Goal: Complete application form

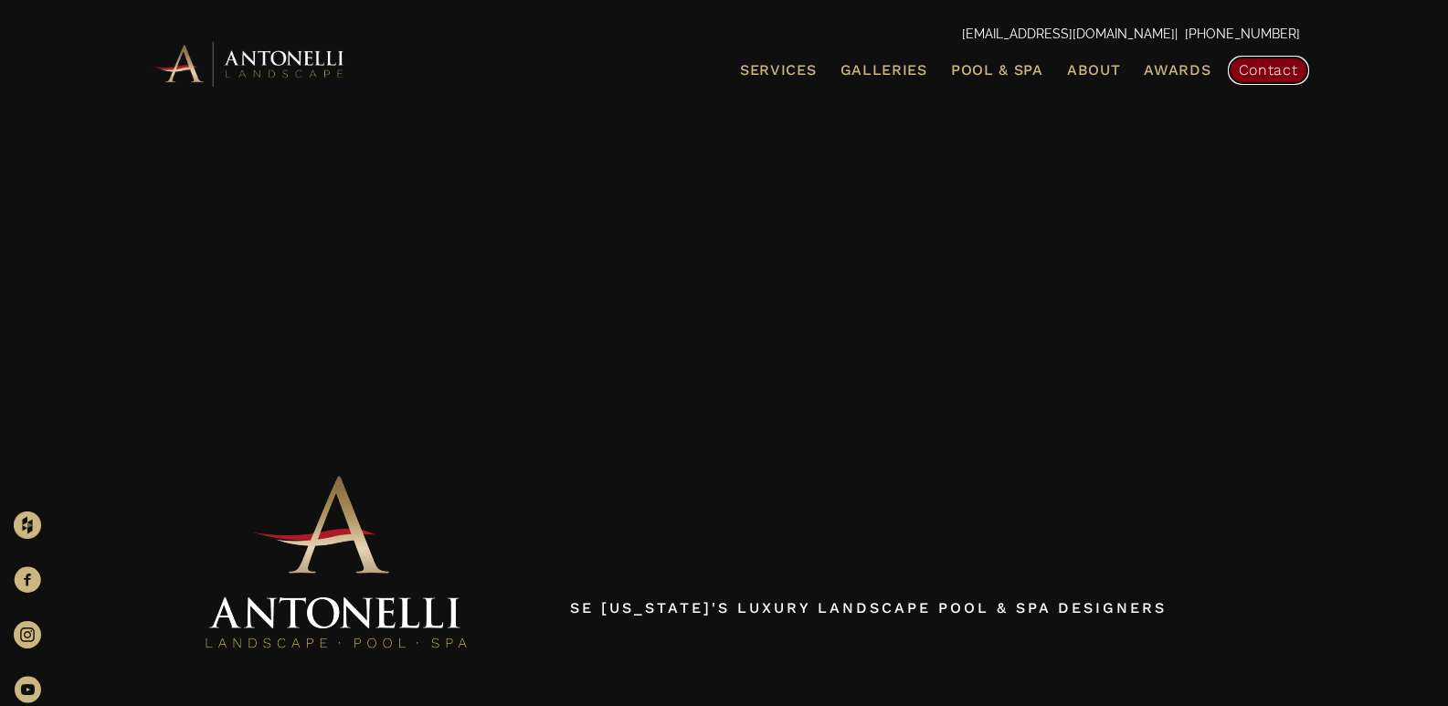
click at [1252, 68] on span "Contact" at bounding box center [1267, 69] width 59 height 17
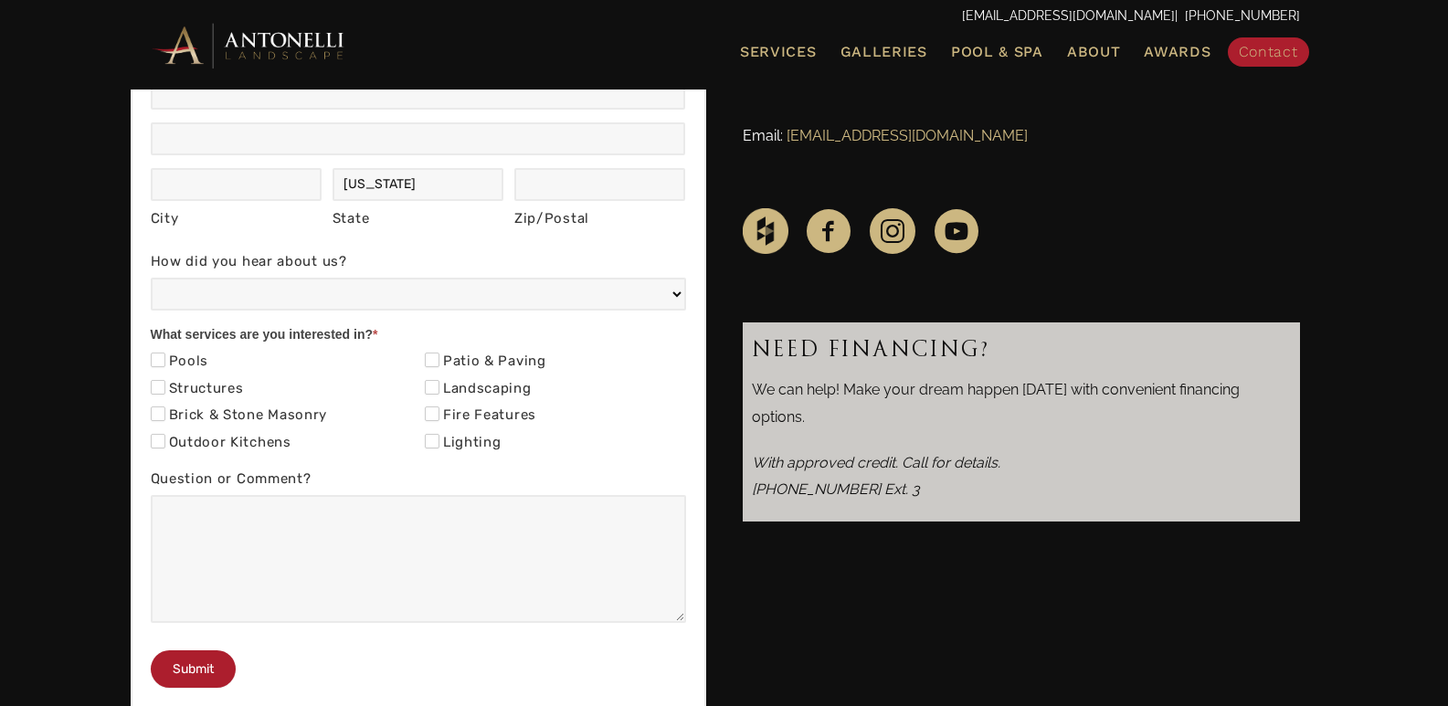
scroll to position [639, 0]
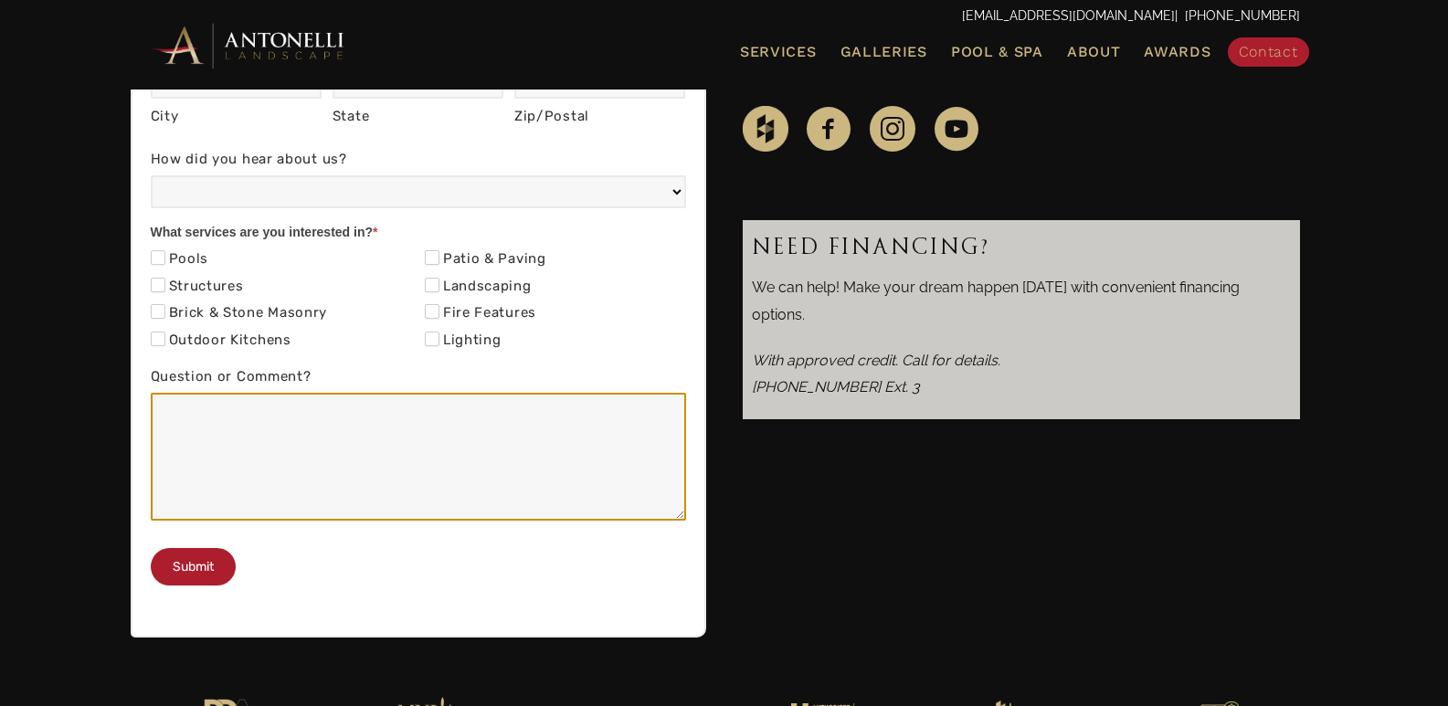
click at [332, 468] on textarea "Question or Comment?" at bounding box center [418, 457] width 535 height 128
click at [270, 457] on textarea "Question or Comment?" at bounding box center [418, 457] width 535 height 128
paste textarea "Hi, Hope you're doing well! I came across your website recently and could insta…"
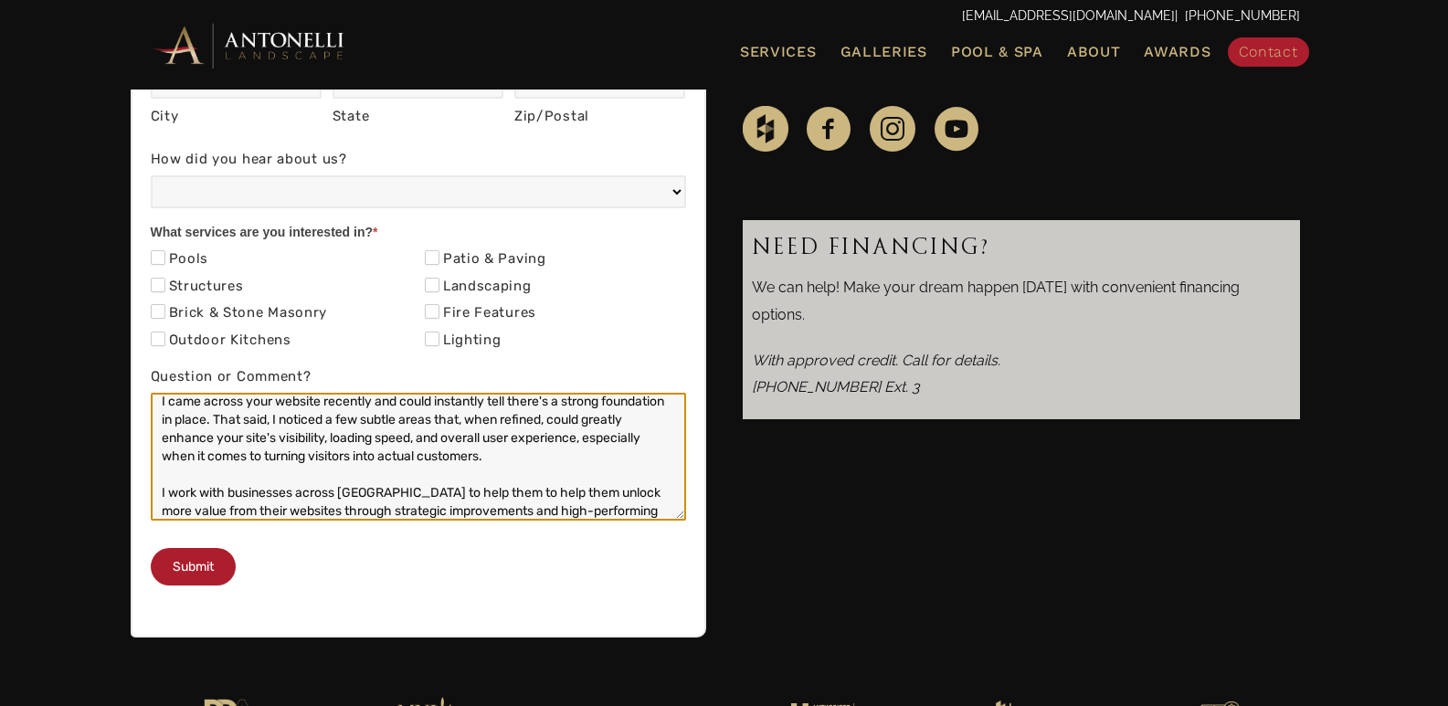
scroll to position [0, 0]
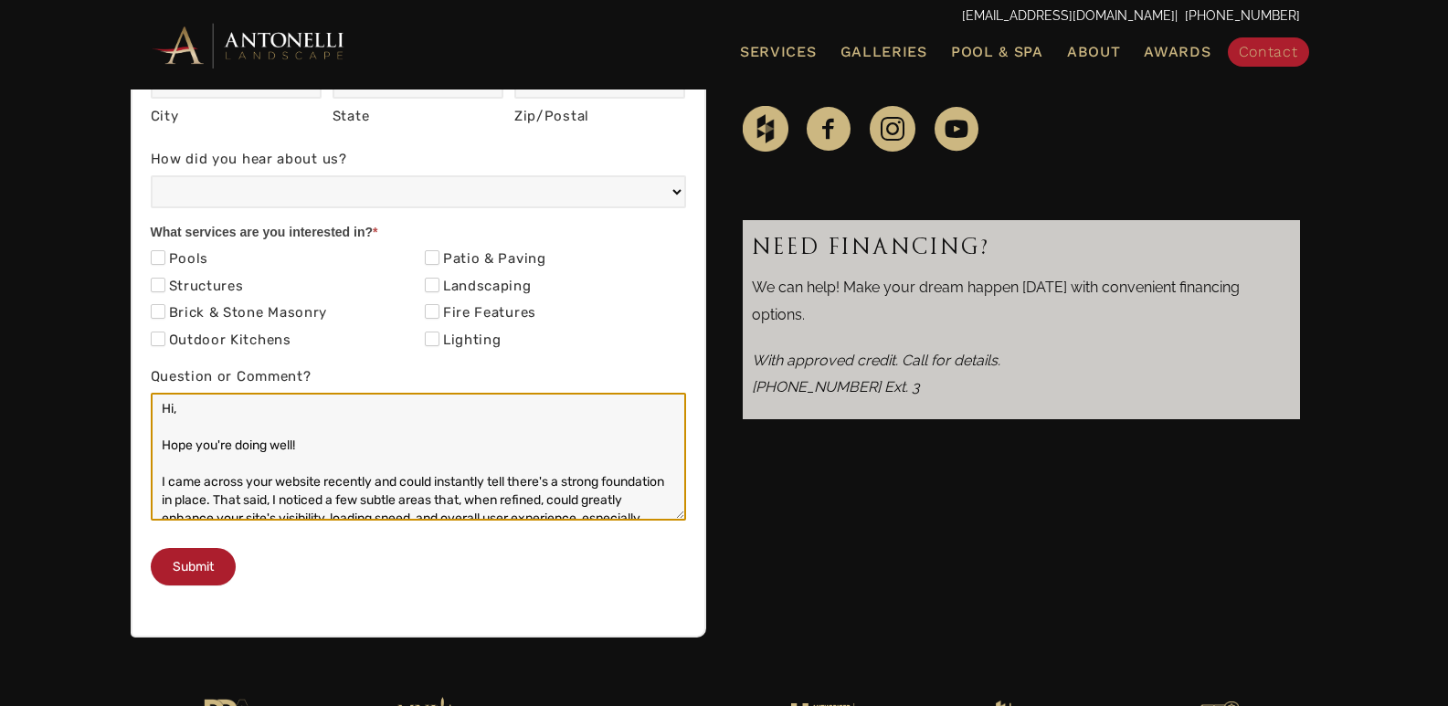
type textarea "Hi, Hope you're doing well! I came across your website recently and could insta…"
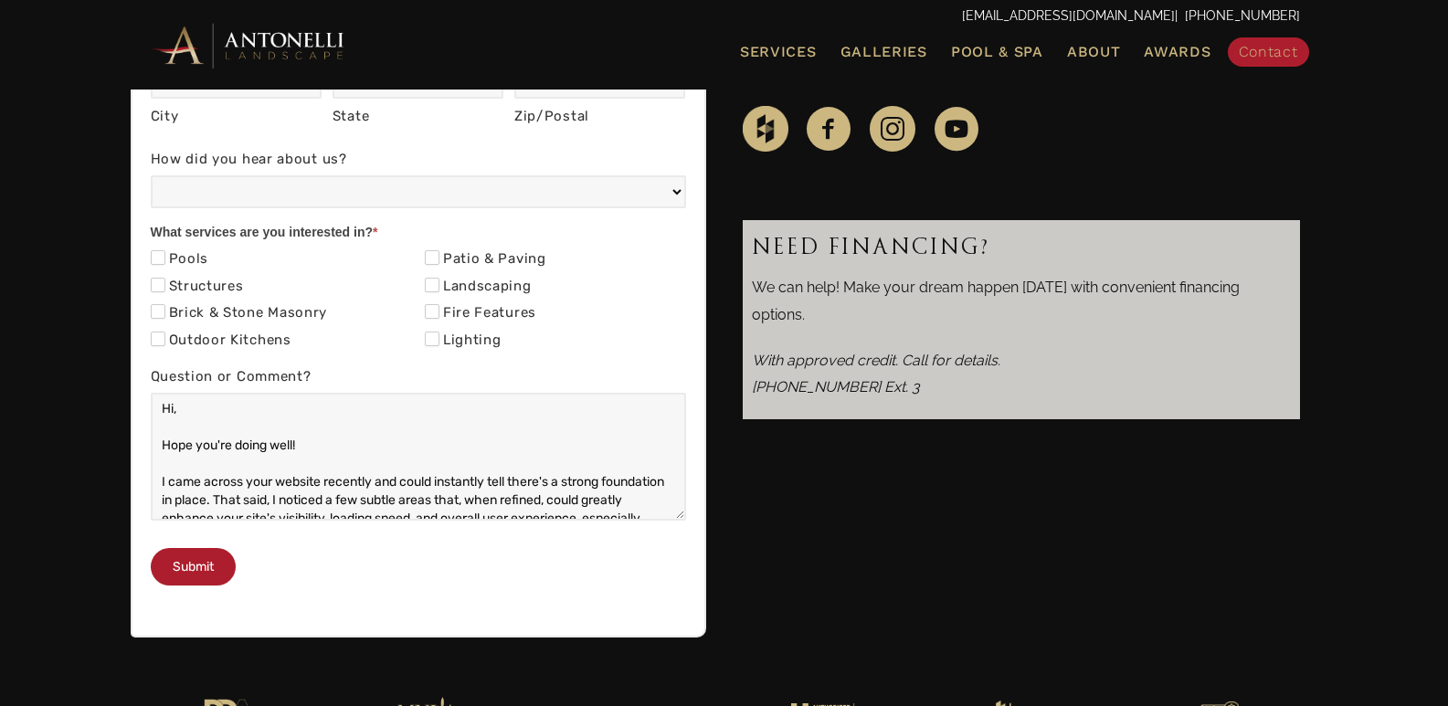
click at [173, 343] on label "Outdoor Kitchens" at bounding box center [221, 341] width 141 height 18
click at [165, 343] on input "Outdoor Kitchens" at bounding box center [158, 339] width 15 height 15
checkbox input "true"
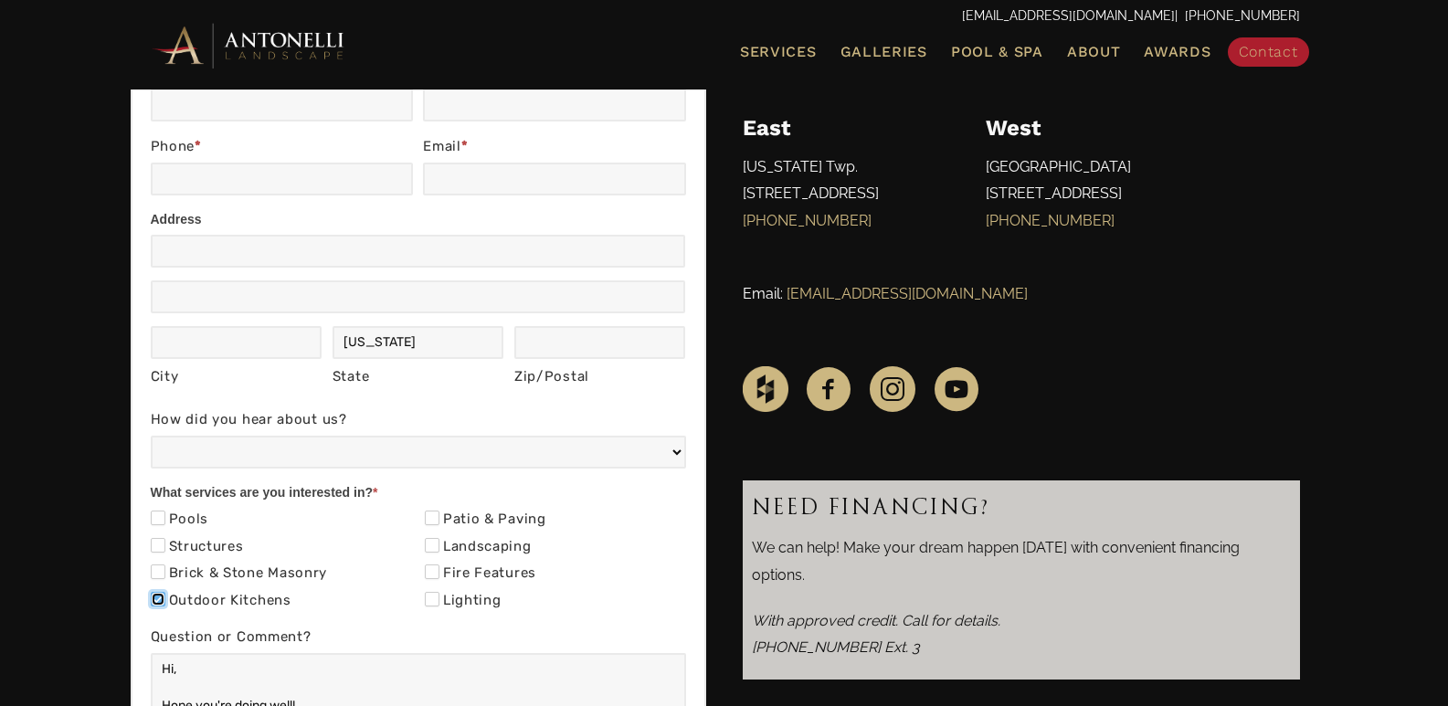
scroll to position [274, 0]
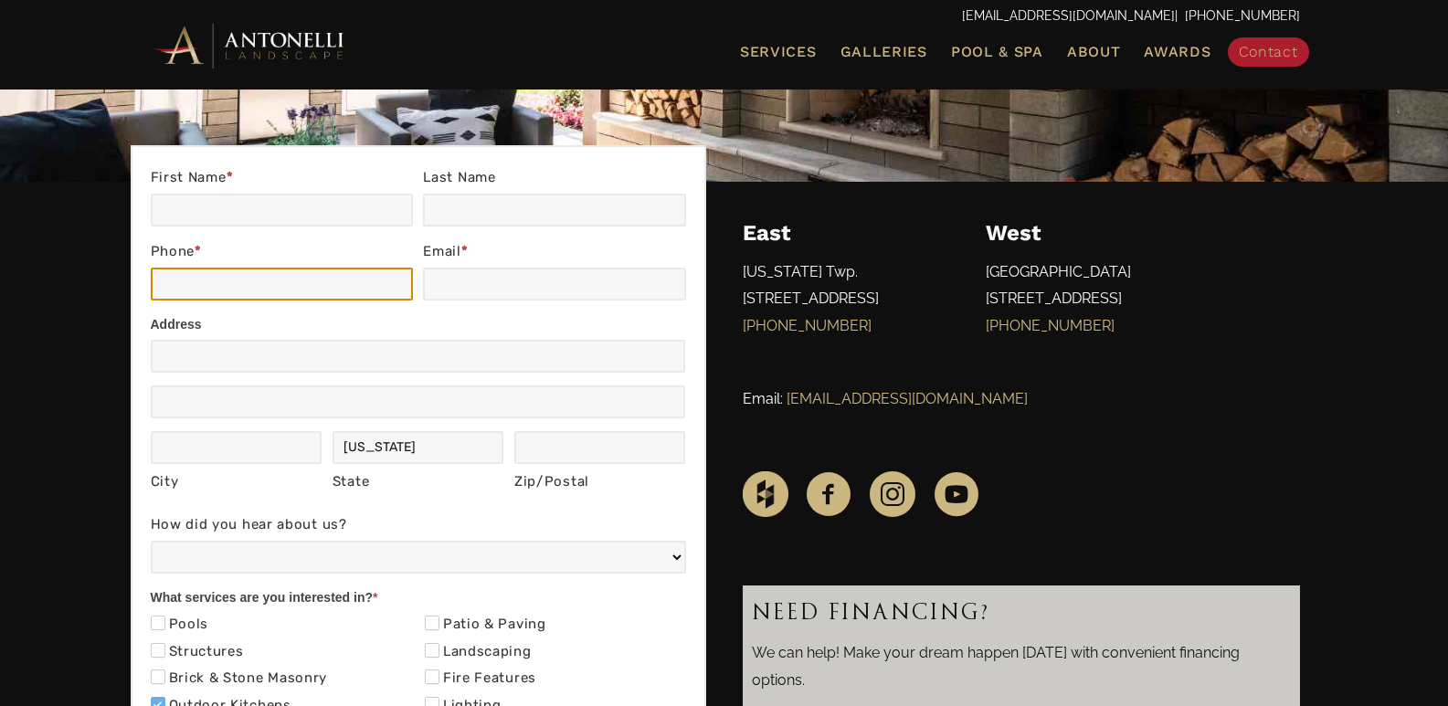
click at [240, 297] on input "Phone *" at bounding box center [282, 284] width 262 height 33
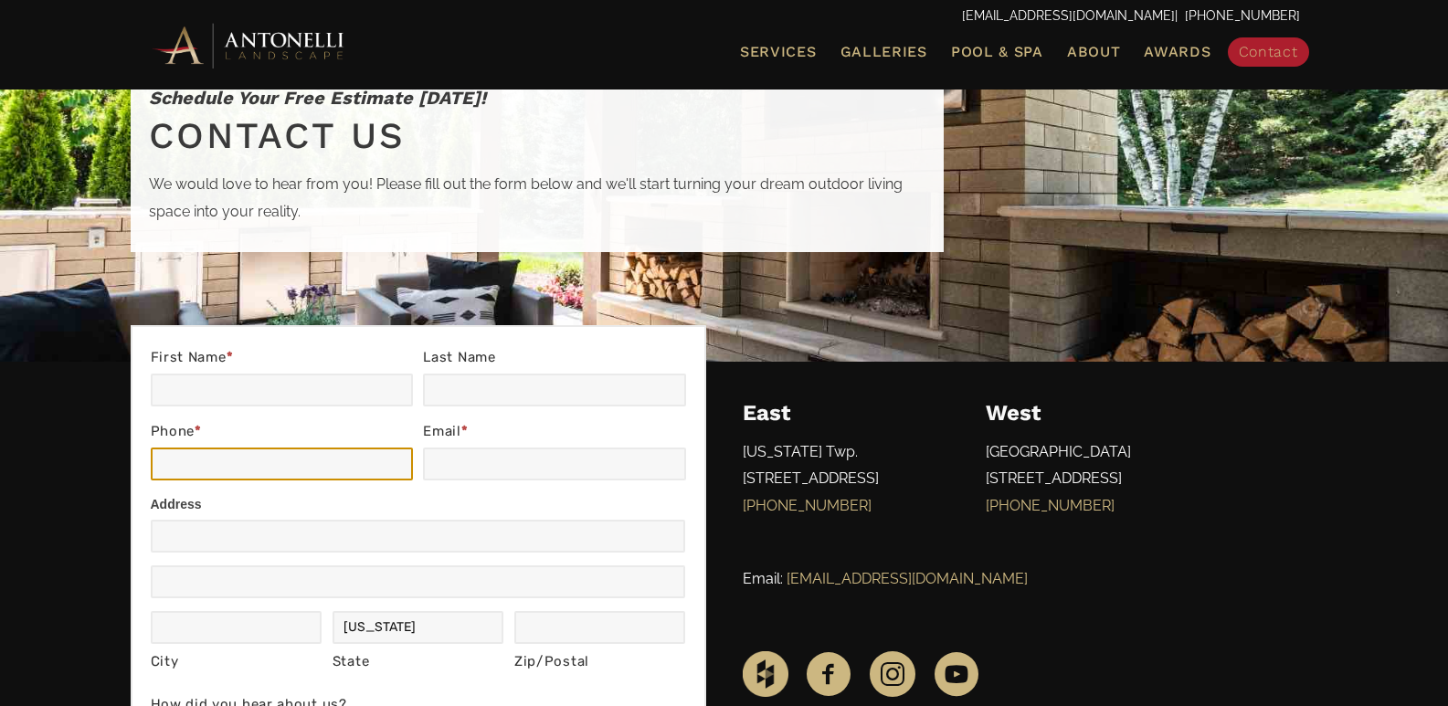
scroll to position [91, 0]
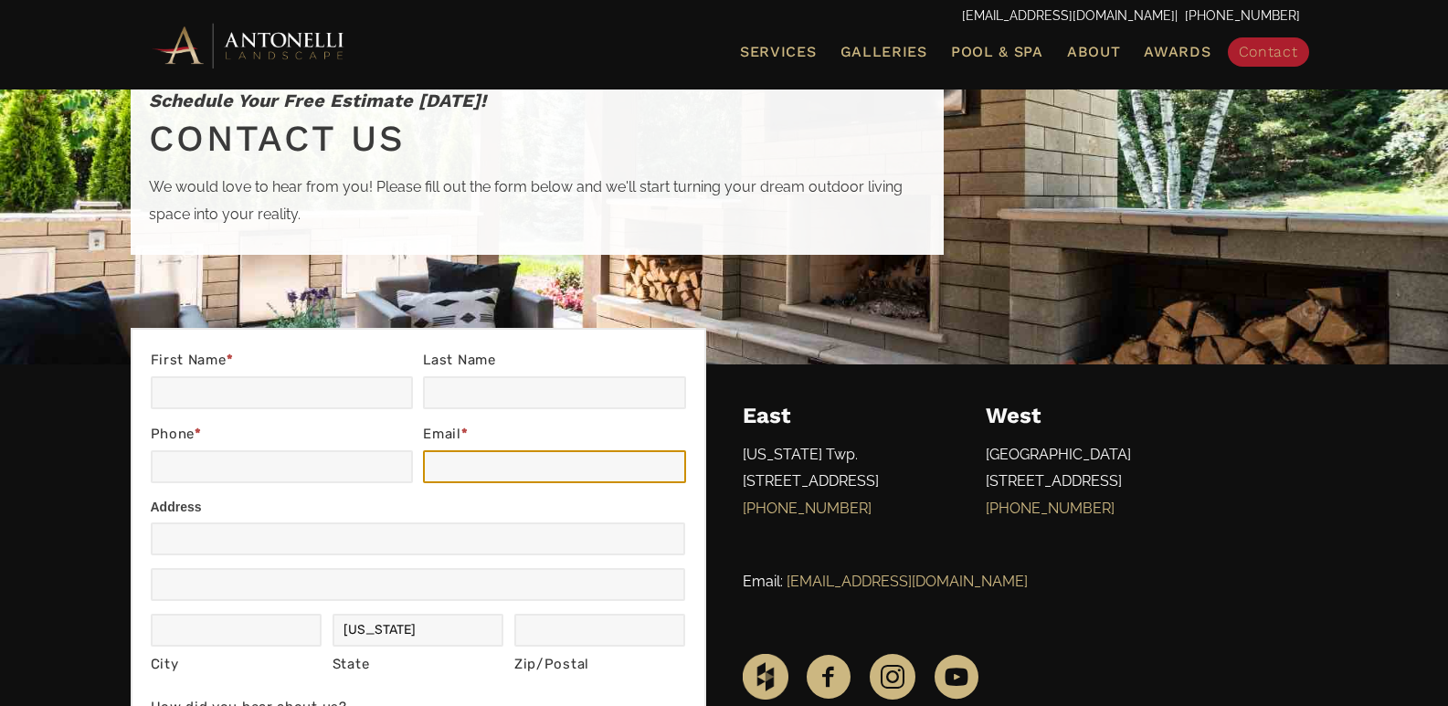
click at [462, 457] on input "Email *" at bounding box center [554, 466] width 262 height 33
paste input "bipinmathur32@gmail.com Bipin Mathur 7838856045"
click at [648, 459] on input "bipinmathur32@gmail.com Bipin Mathur 7838856045" at bounding box center [554, 466] width 262 height 33
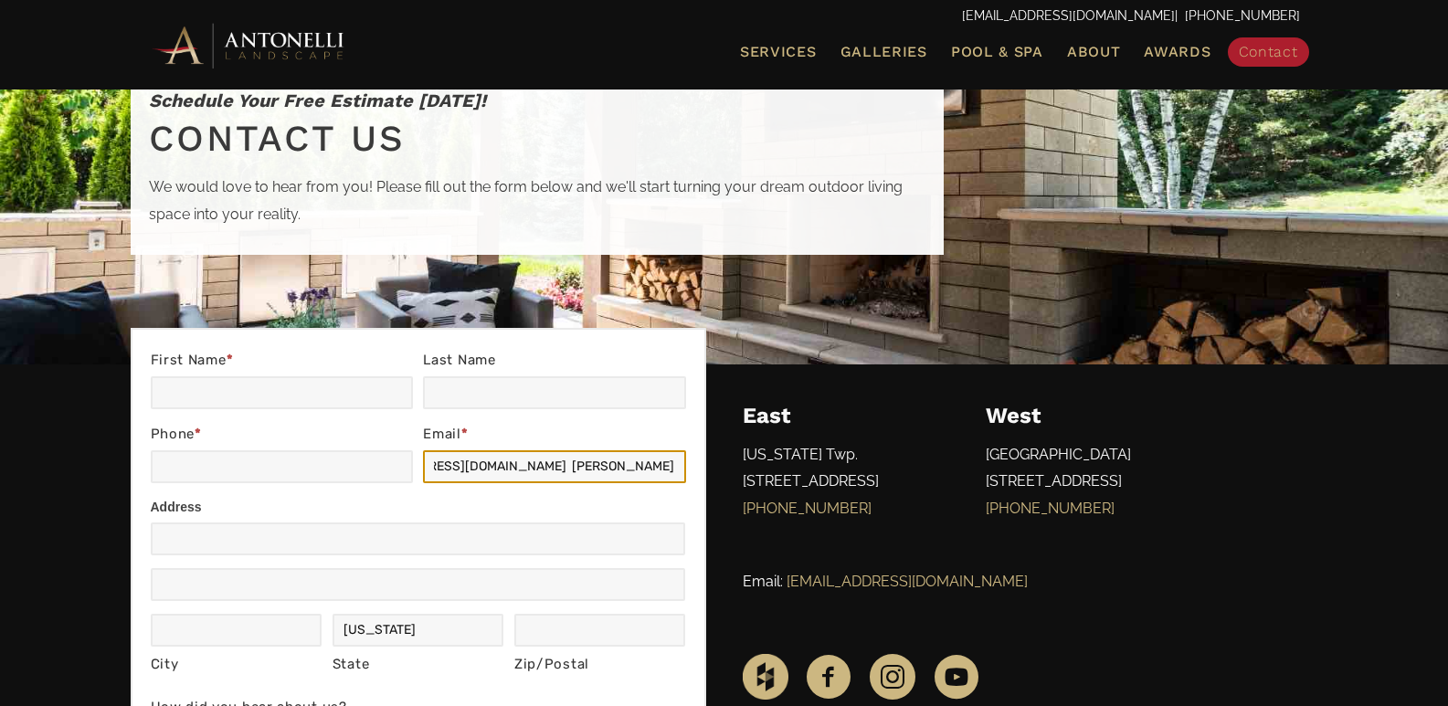
scroll to position [0, 7]
type input "bipinmathur32@gmail.com Bipin Mathur"
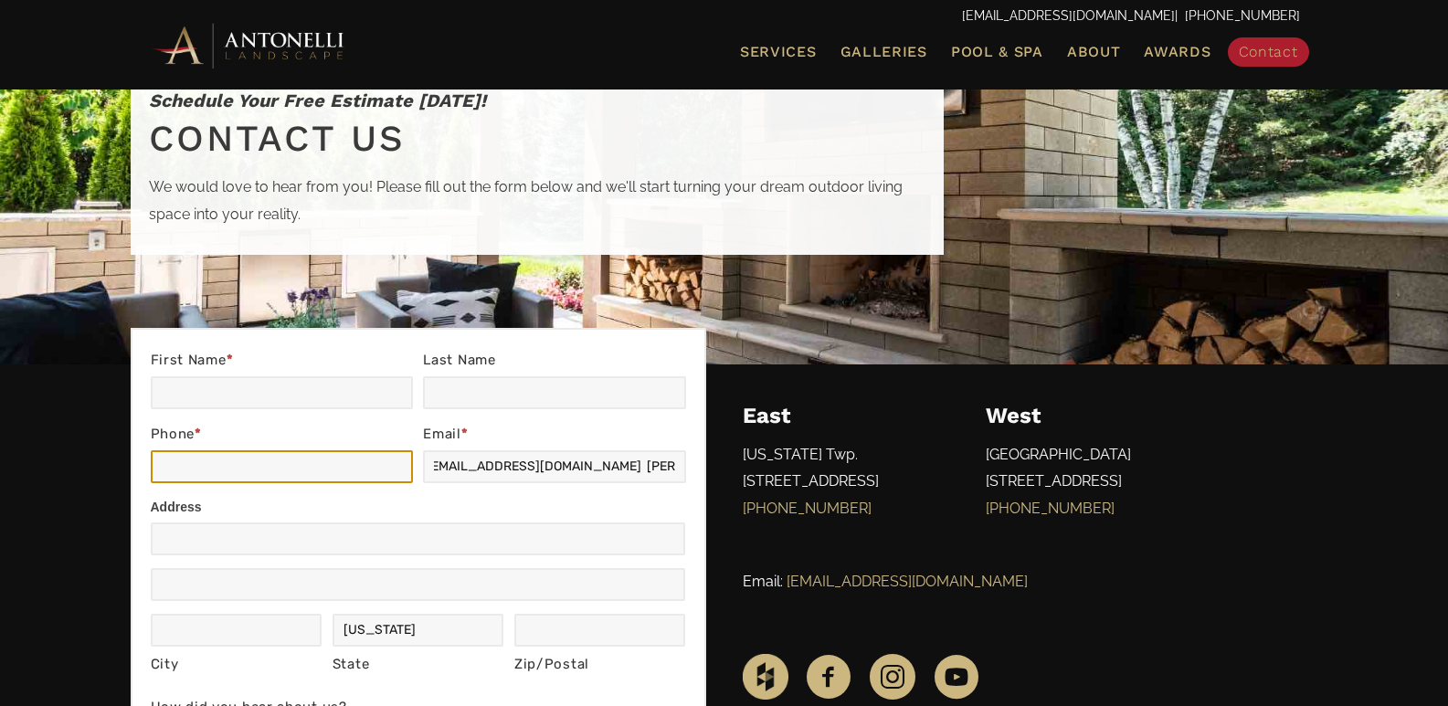
click at [300, 476] on input "Phone *" at bounding box center [282, 466] width 262 height 33
paste input "7838856045"
type input "7838856045"
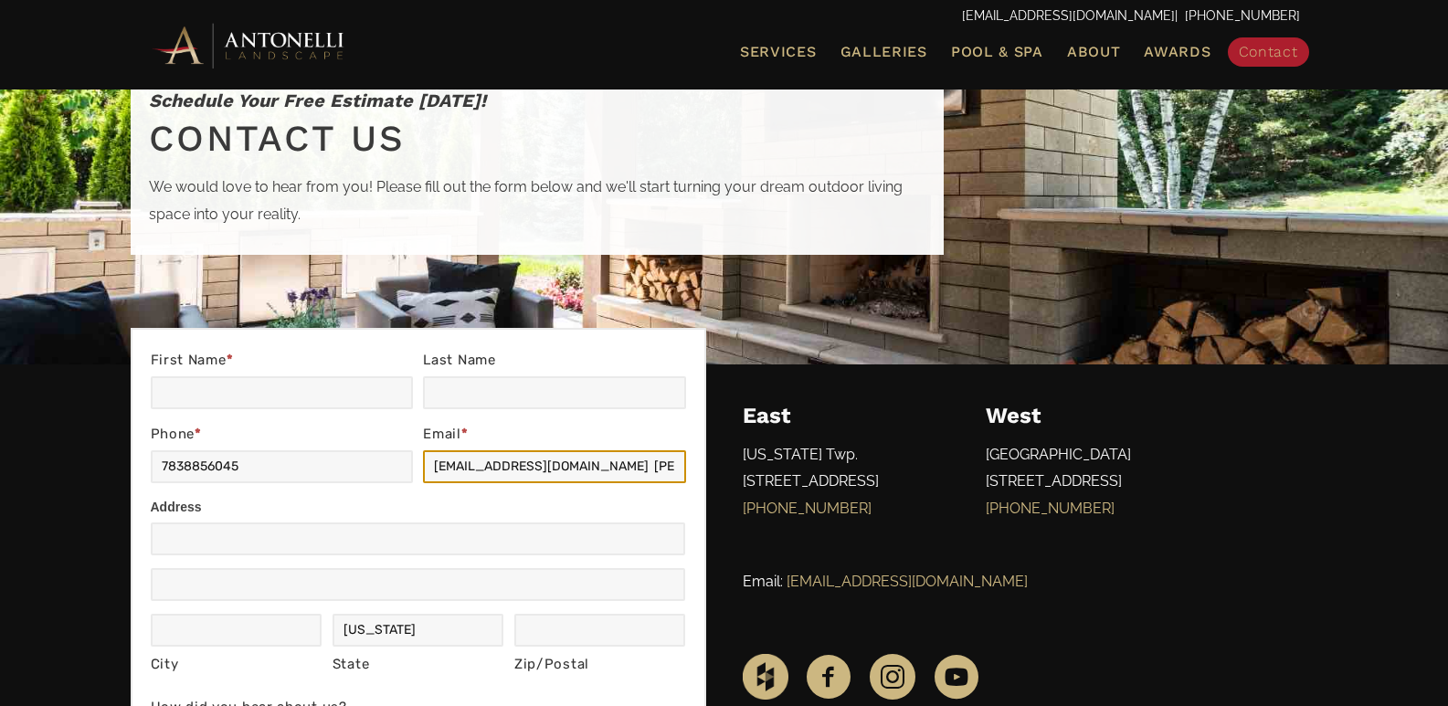
drag, startPoint x: 585, startPoint y: 466, endPoint x: 794, endPoint y: 446, distance: 209.2
click at [632, 471] on input "bipinmathur32@gmail.com Bipin Mathur" at bounding box center [554, 466] width 262 height 33
drag, startPoint x: 591, startPoint y: 460, endPoint x: 827, endPoint y: 420, distance: 239.0
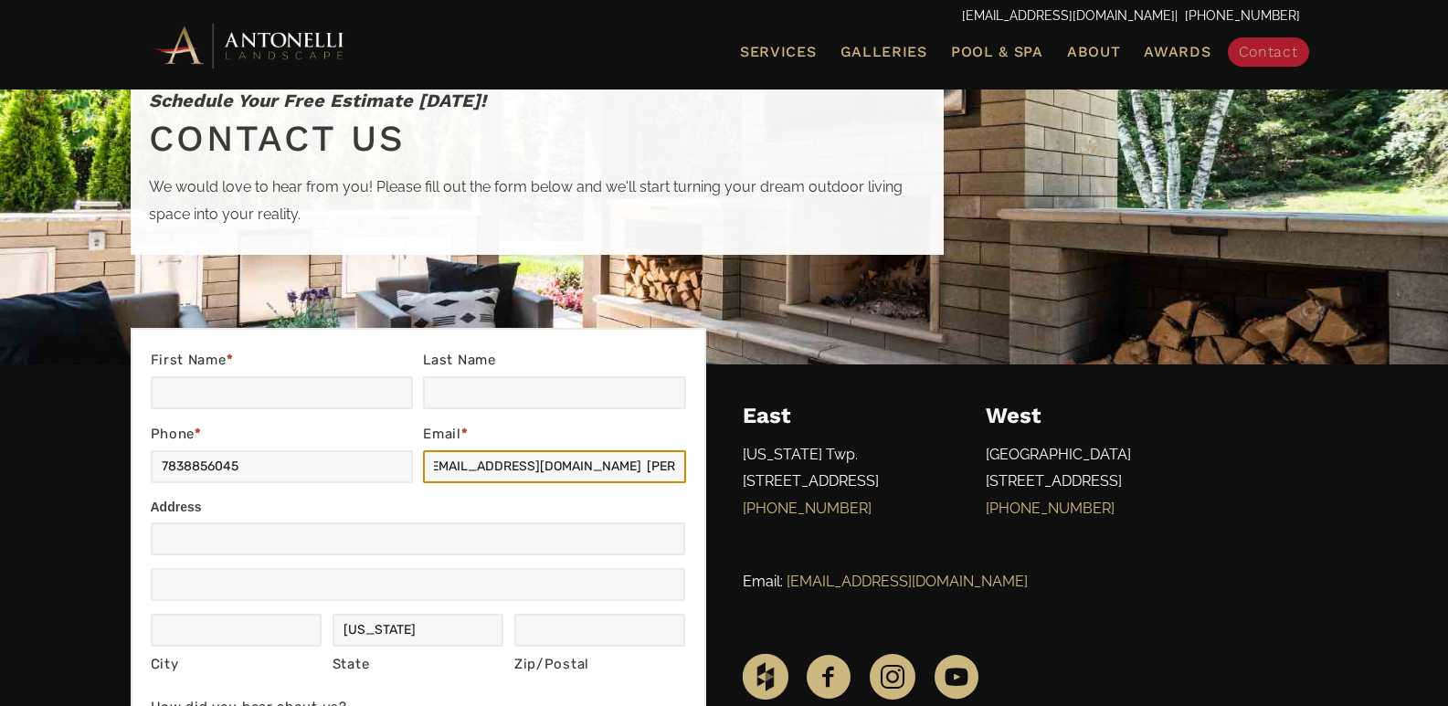
type input "bipinmathur32@gmail.com"
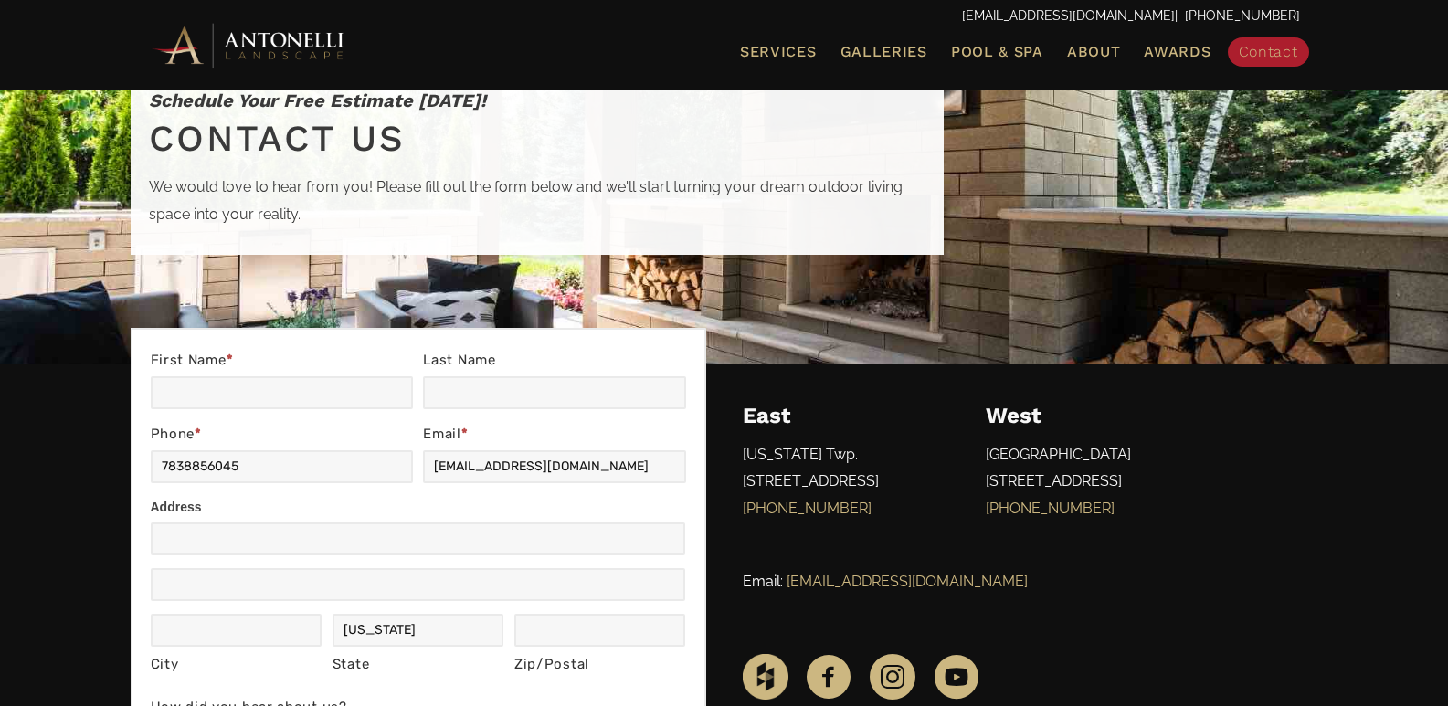
click at [290, 374] on label "First Name *" at bounding box center [282, 362] width 262 height 28
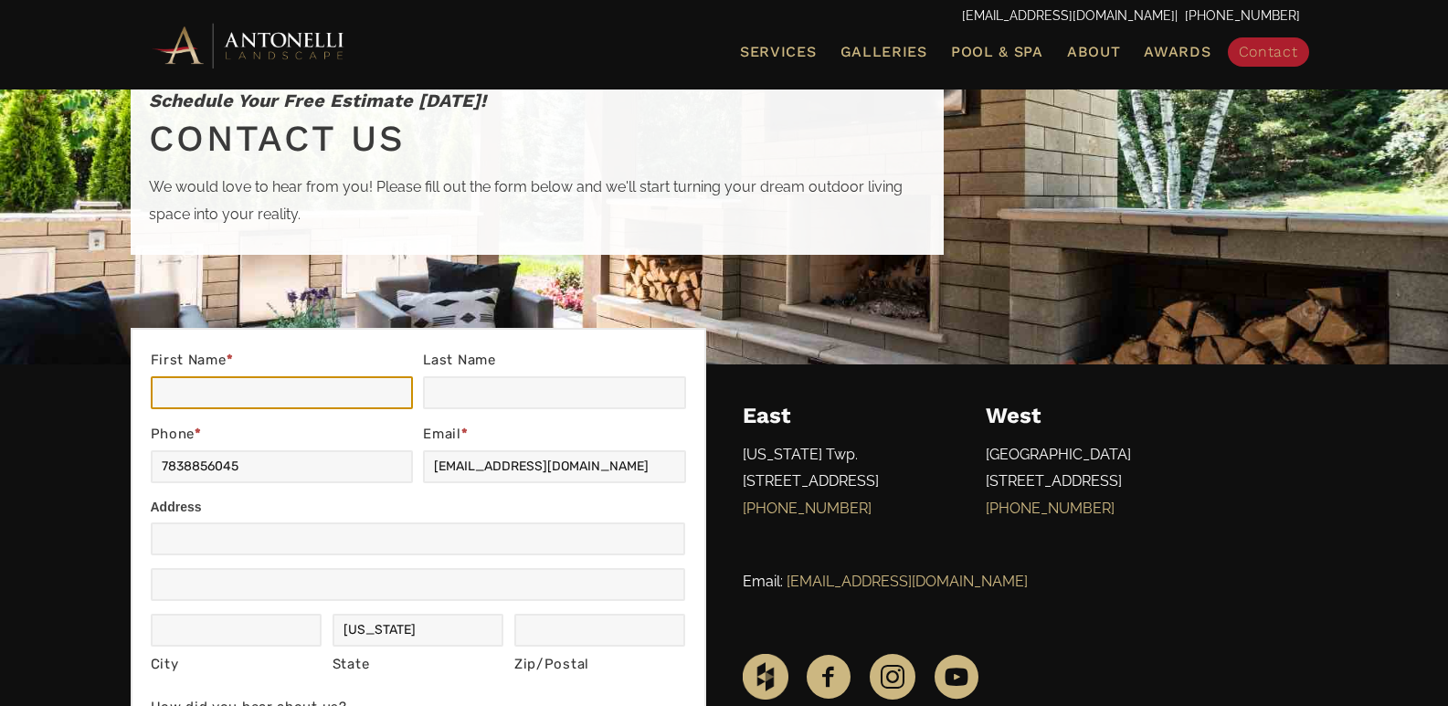
click at [290, 376] on input "First Name *" at bounding box center [282, 392] width 262 height 33
paste input "Bipin Mathur"
click at [236, 393] on input "Bipin Mathur" at bounding box center [282, 392] width 262 height 33
type input "Bipin"
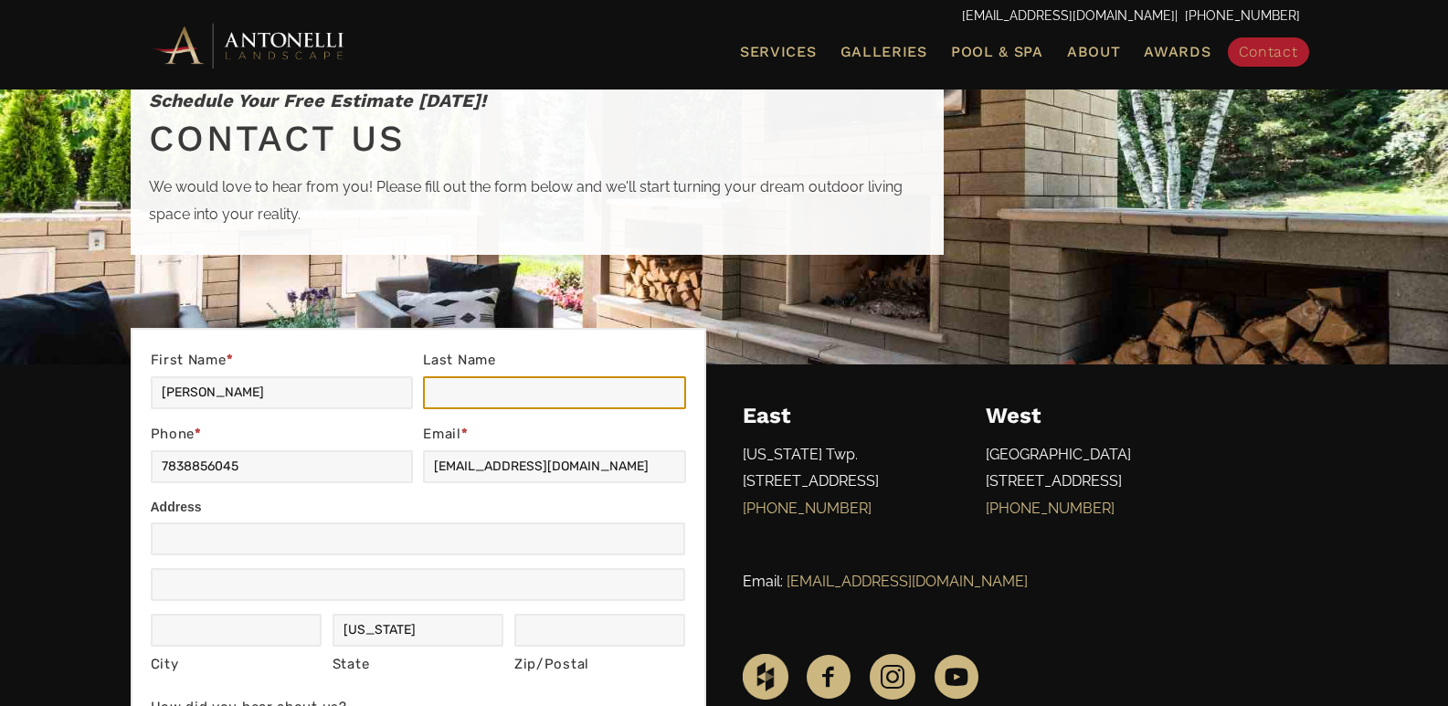
click at [519, 407] on input "Last Name" at bounding box center [554, 392] width 262 height 33
paste input "Mathur"
type input "Mathur"
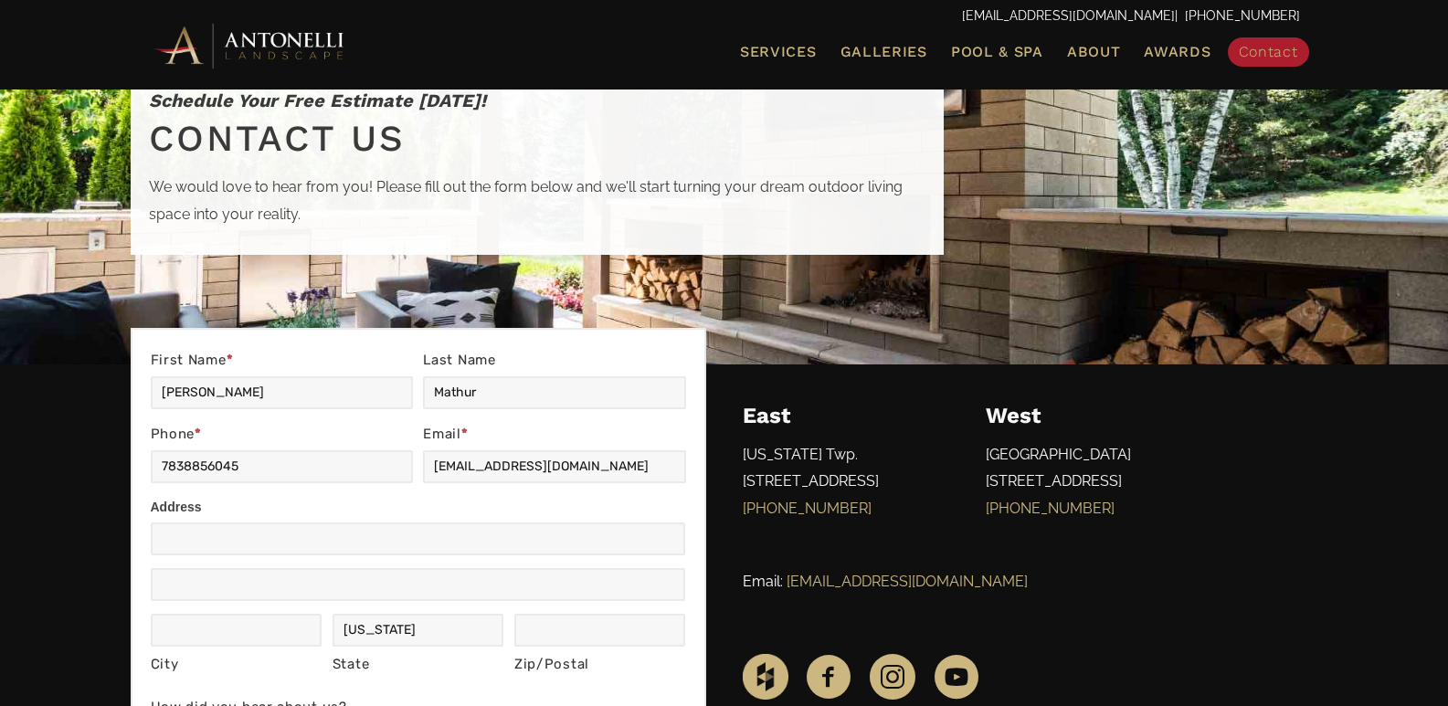
click at [387, 368] on label "First Name *" at bounding box center [282, 362] width 262 height 28
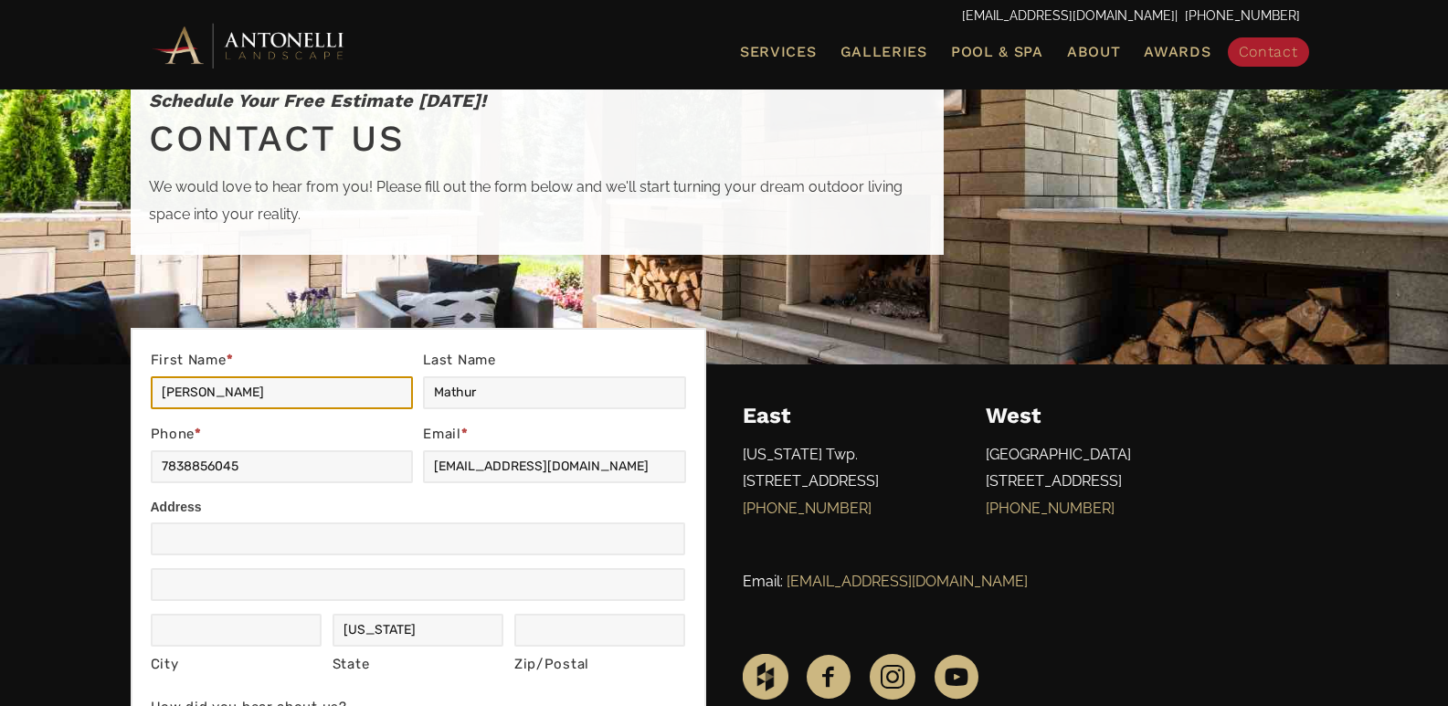
click at [387, 376] on input "Bipin" at bounding box center [282, 392] width 262 height 33
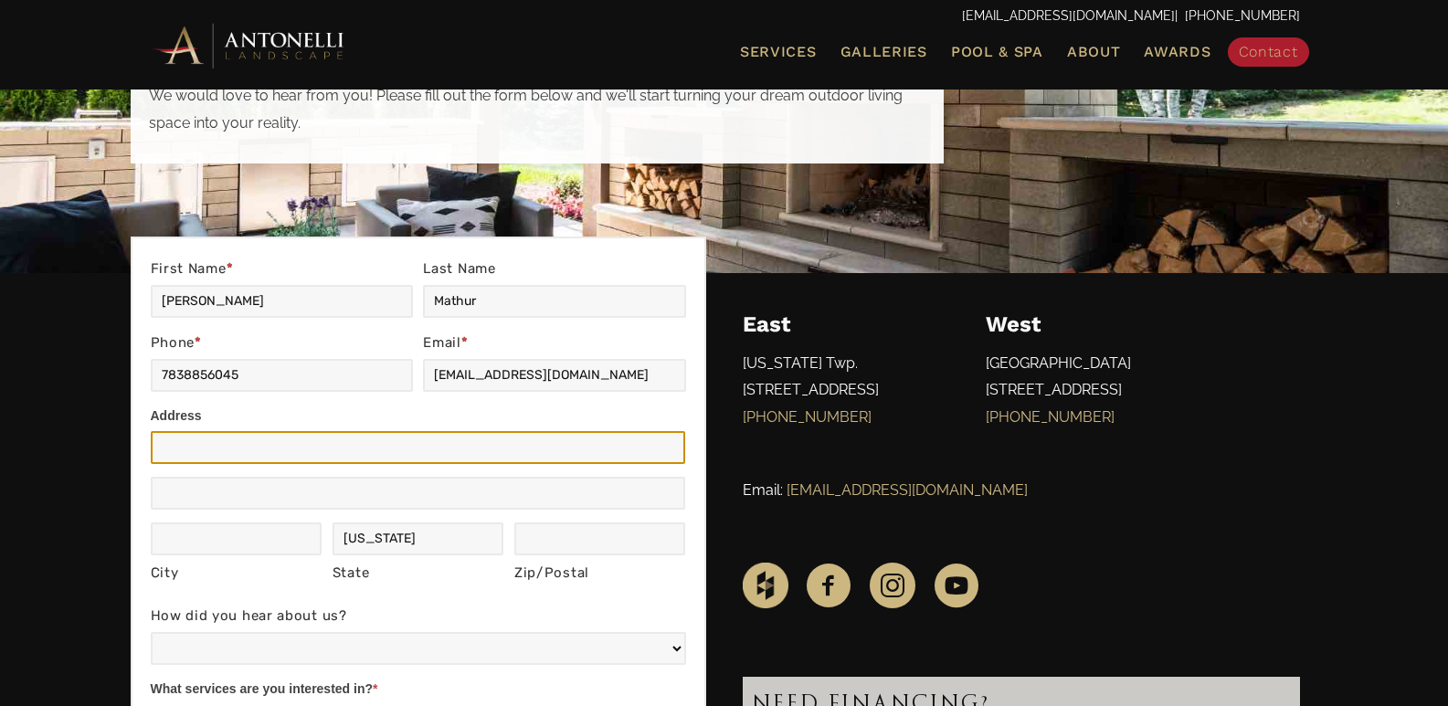
click at [206, 448] on input "Address" at bounding box center [418, 447] width 535 height 33
type input ",,"
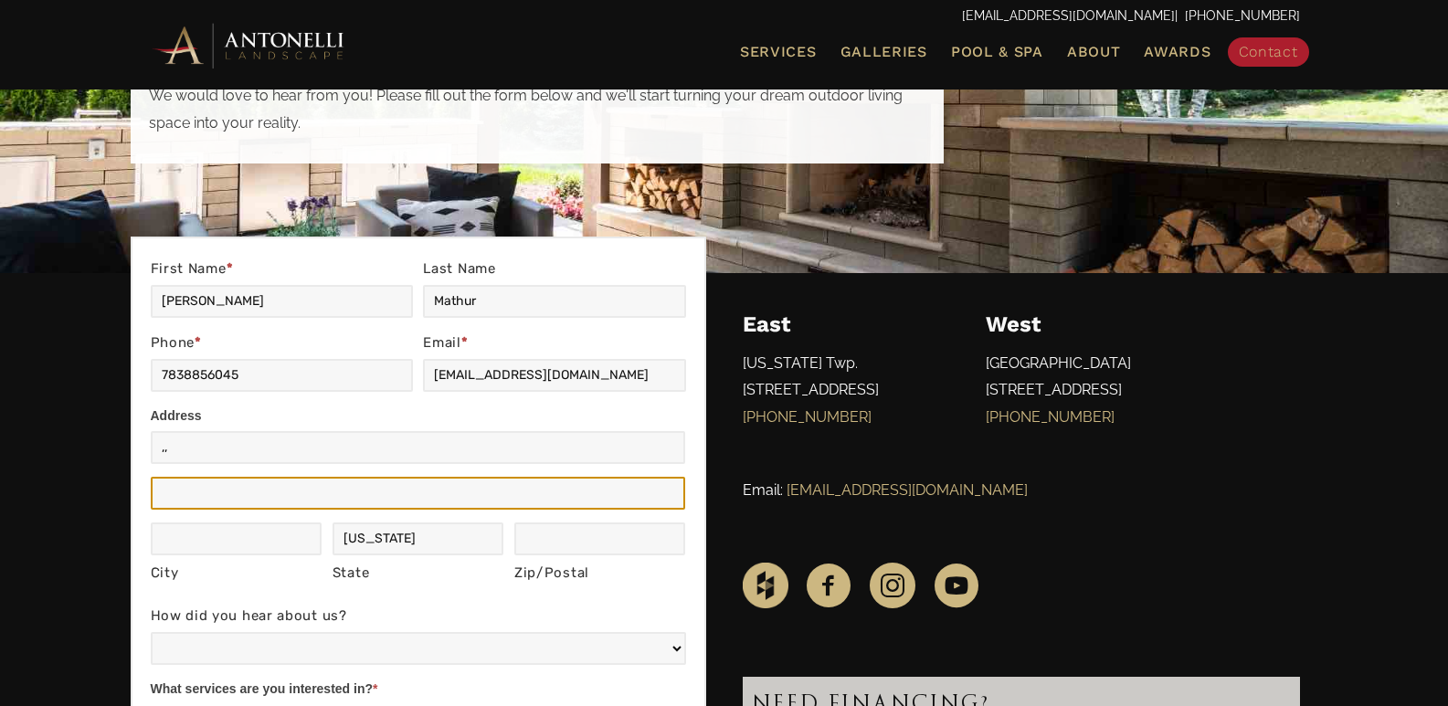
click at [216, 488] on input "Address" at bounding box center [418, 493] width 535 height 33
type input ",,"
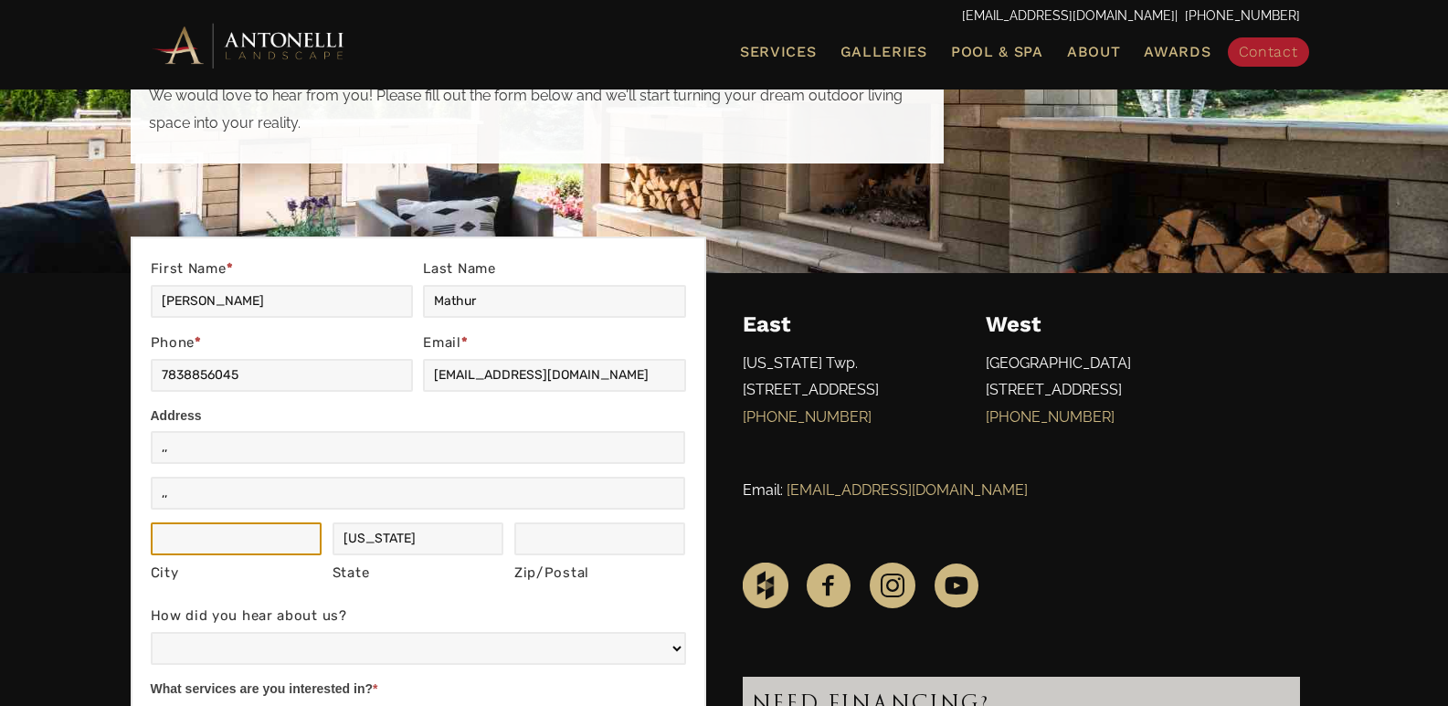
click at [233, 546] on input "City" at bounding box center [237, 538] width 172 height 33
type input ",,"
click at [388, 544] on input "Michigan" at bounding box center [418, 538] width 172 height 33
click at [595, 535] on input "Zip/Postal" at bounding box center [600, 538] width 172 height 33
type input ",,"
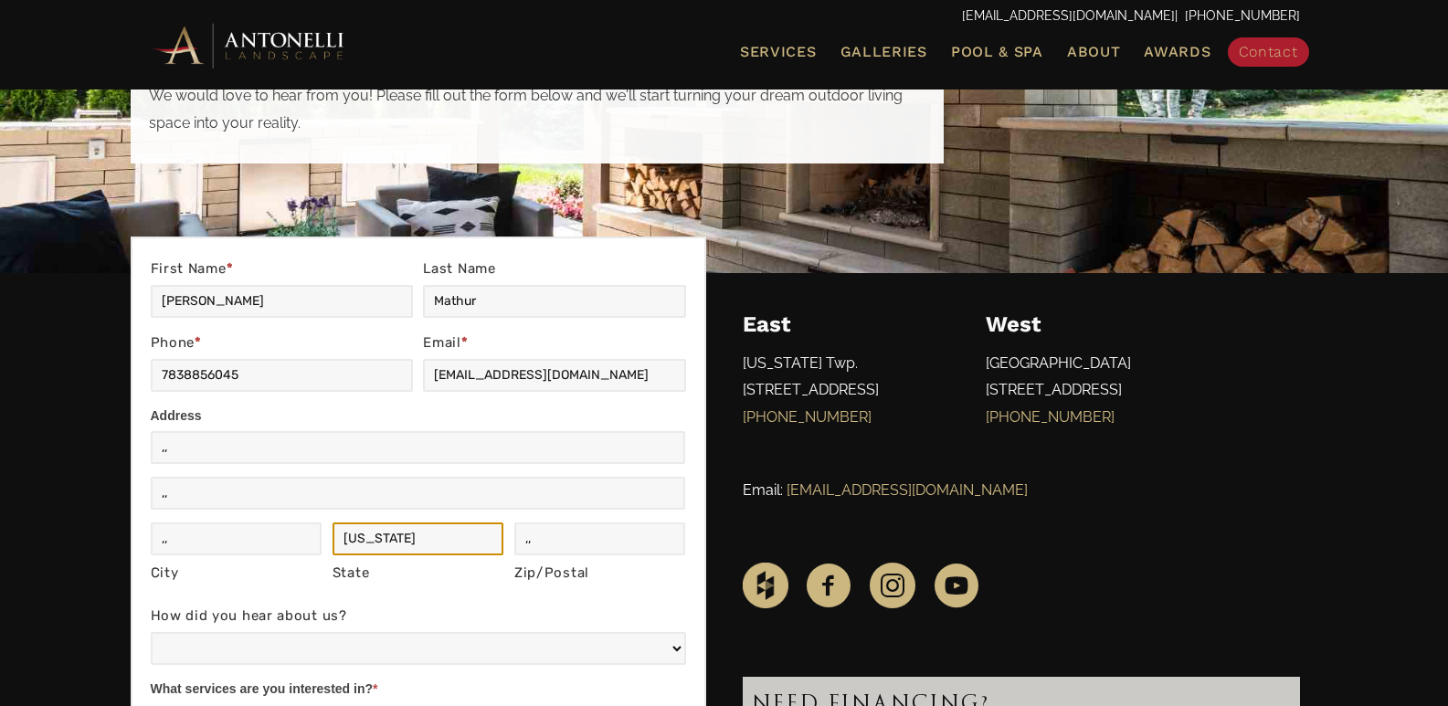
click at [426, 536] on input "Michigan" at bounding box center [418, 538] width 172 height 33
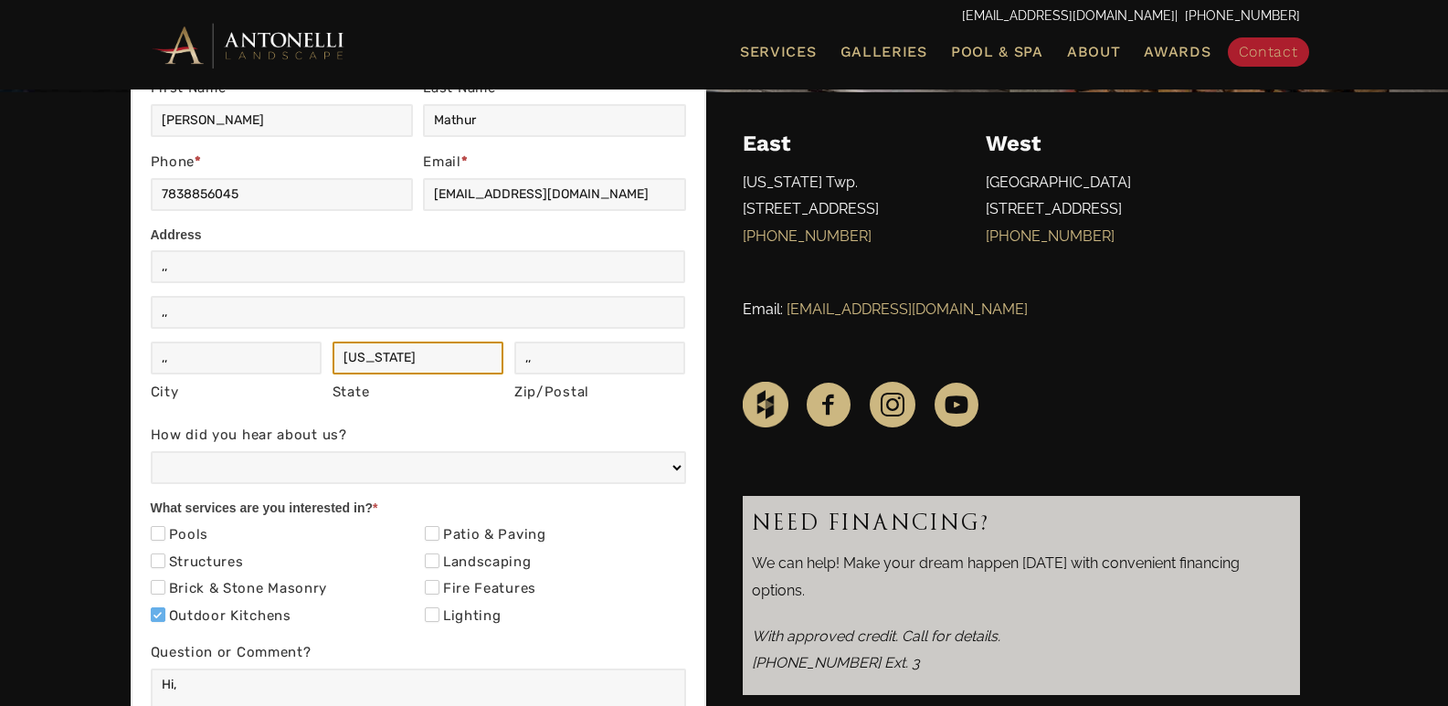
scroll to position [365, 0]
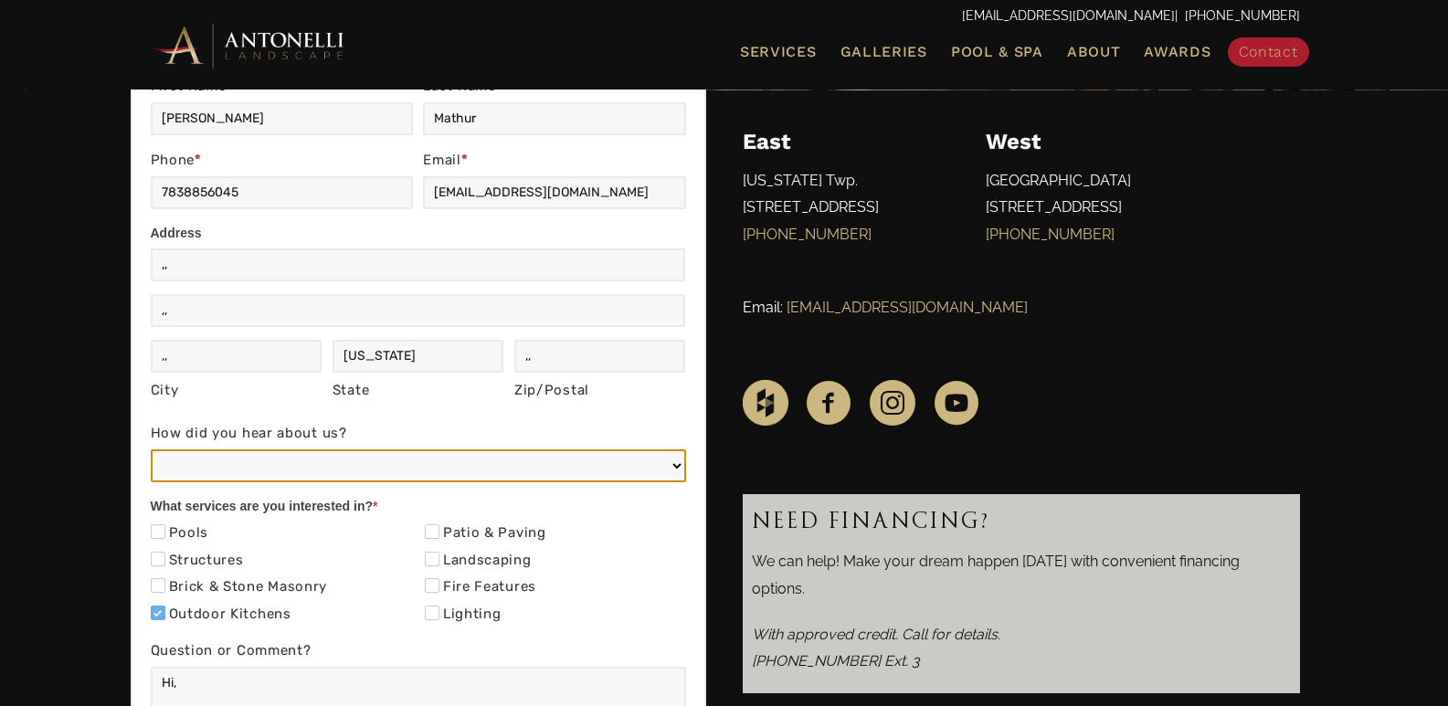
click at [268, 473] on select "Web/Google Search Social Media (e.g. Facebook, Instagram, LinkedIn) Referral (F…" at bounding box center [418, 465] width 535 height 33
select select "Other"
click at [151, 449] on select "Web/Google Search Social Media (e.g. Facebook, Instagram, LinkedIn) Referral (F…" at bounding box center [418, 465] width 535 height 33
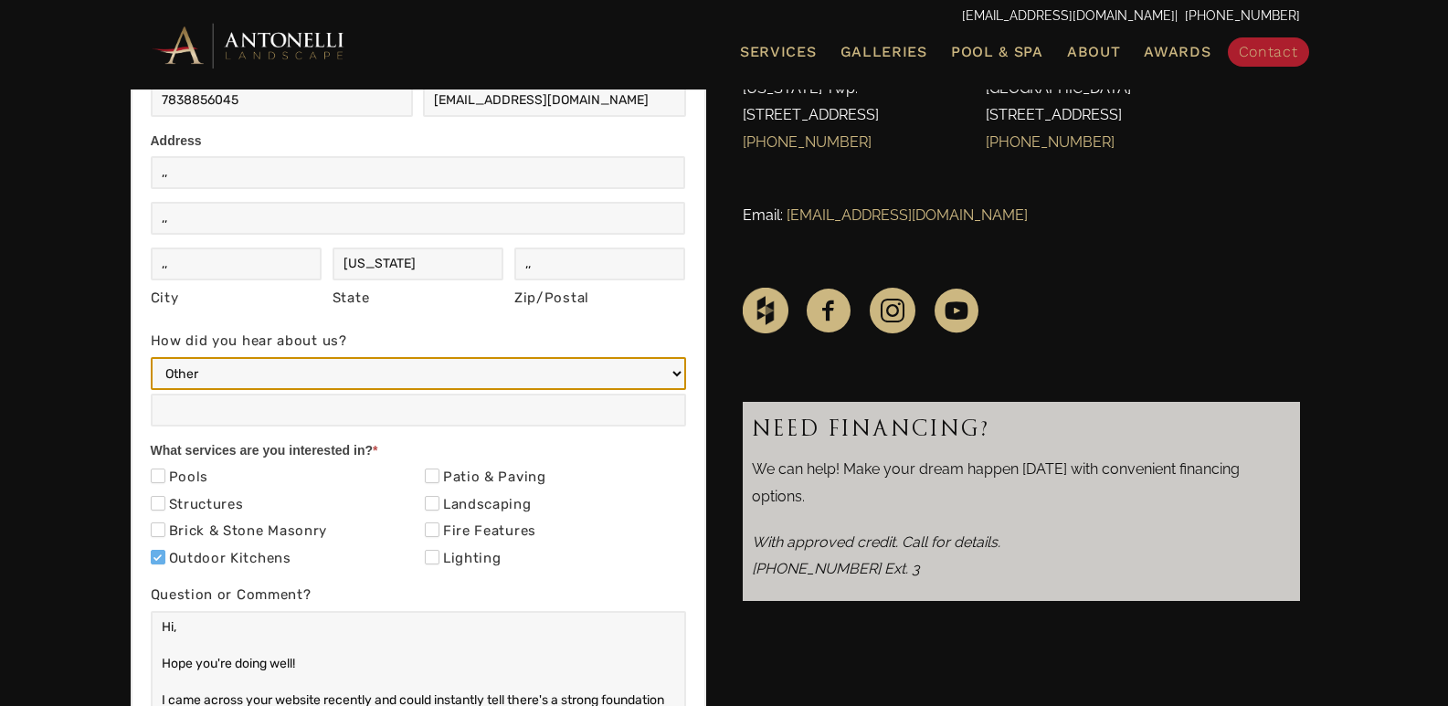
scroll to position [639, 0]
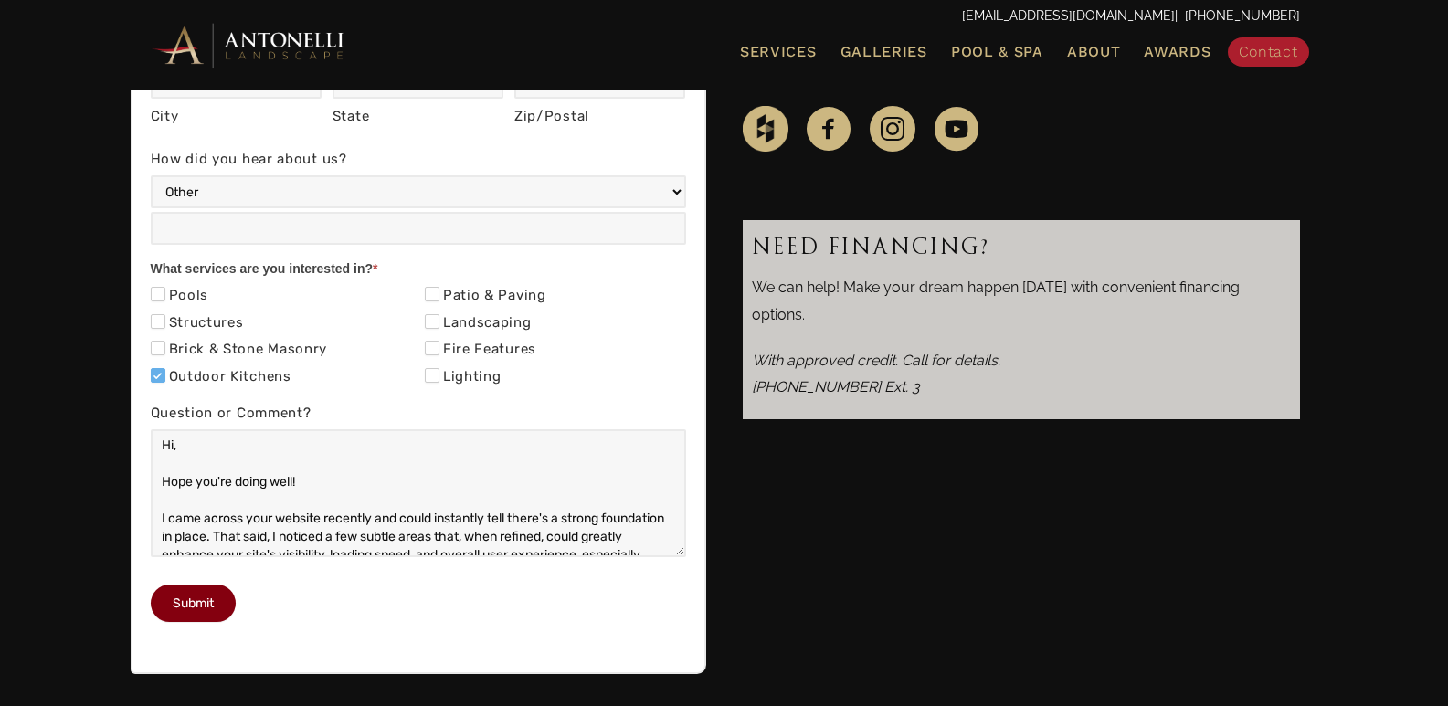
click at [206, 622] on button "Submit" at bounding box center [193, 603] width 85 height 37
